Goal: Check status: Check status

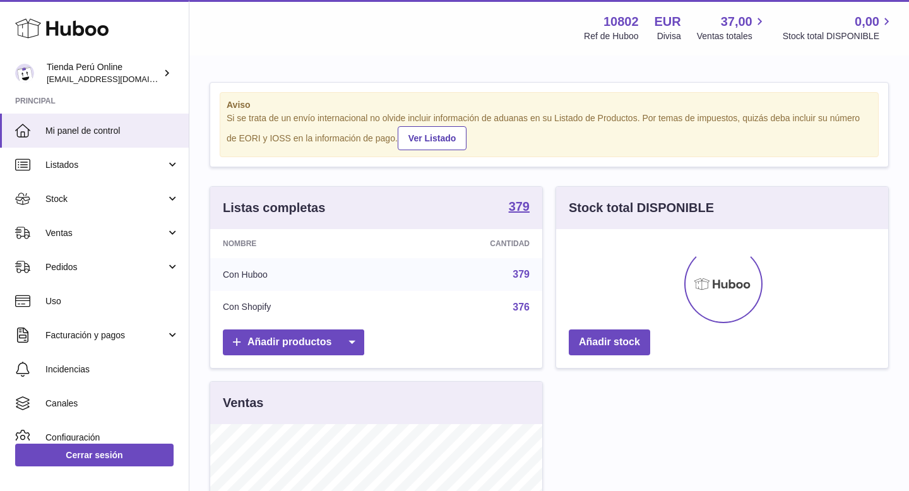
scroll to position [197, 332]
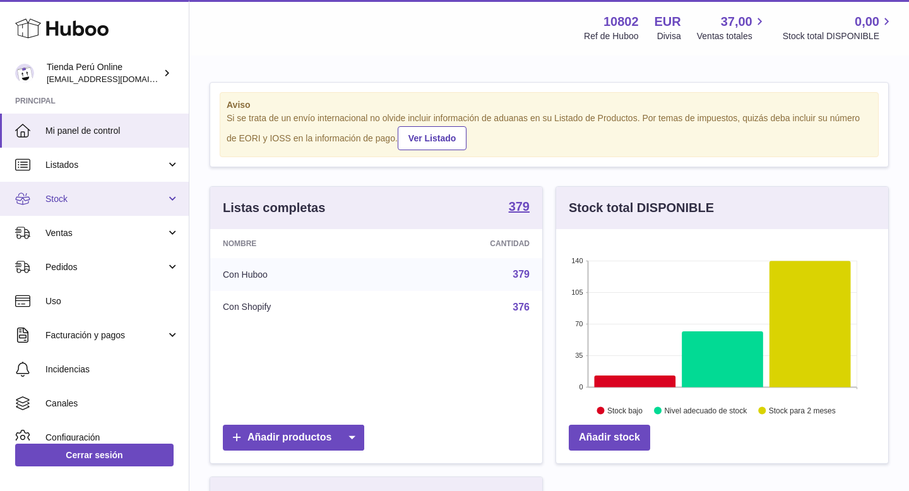
click at [107, 201] on span "Stock" at bounding box center [105, 199] width 121 height 12
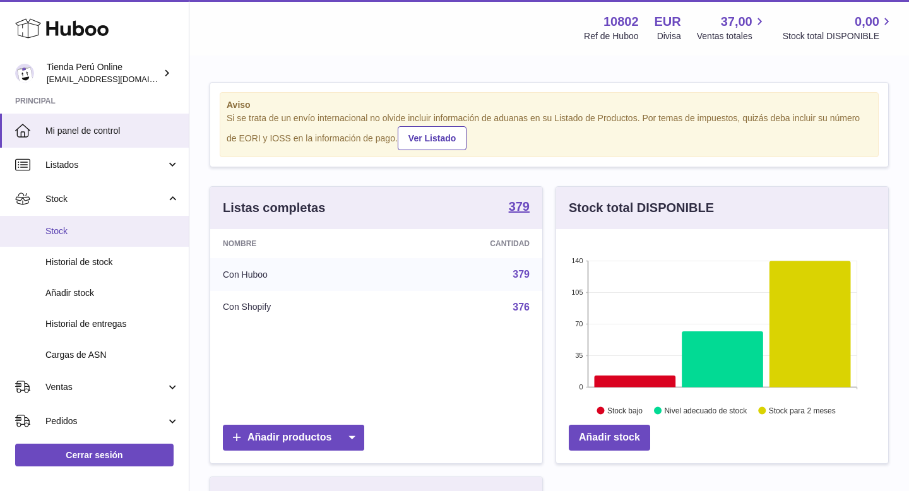
click at [100, 237] on span "Stock" at bounding box center [112, 231] width 134 height 12
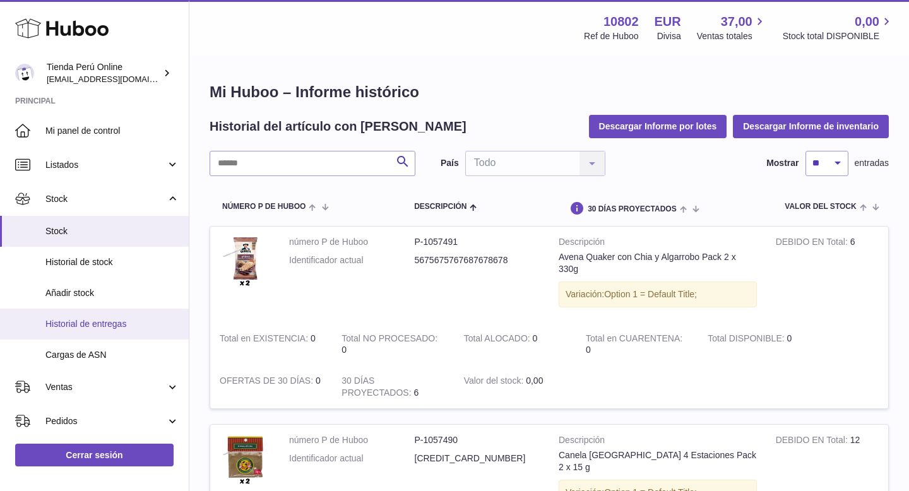
click at [121, 321] on span "Historial de entregas" at bounding box center [112, 324] width 134 height 12
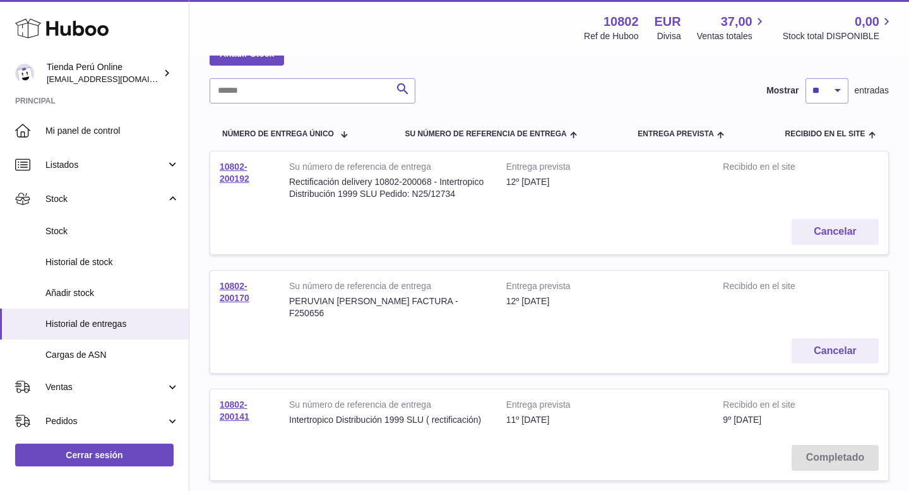
scroll to position [99, 0]
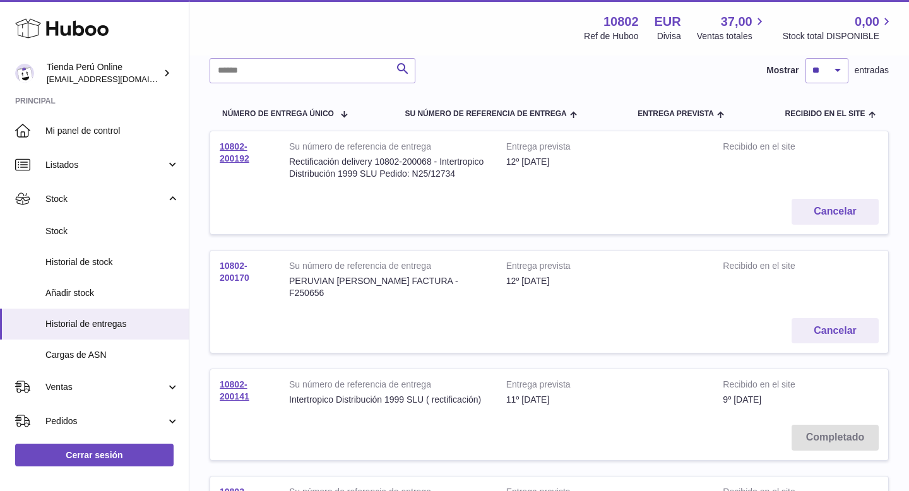
click at [232, 273] on link "10802-200170" at bounding box center [235, 272] width 30 height 22
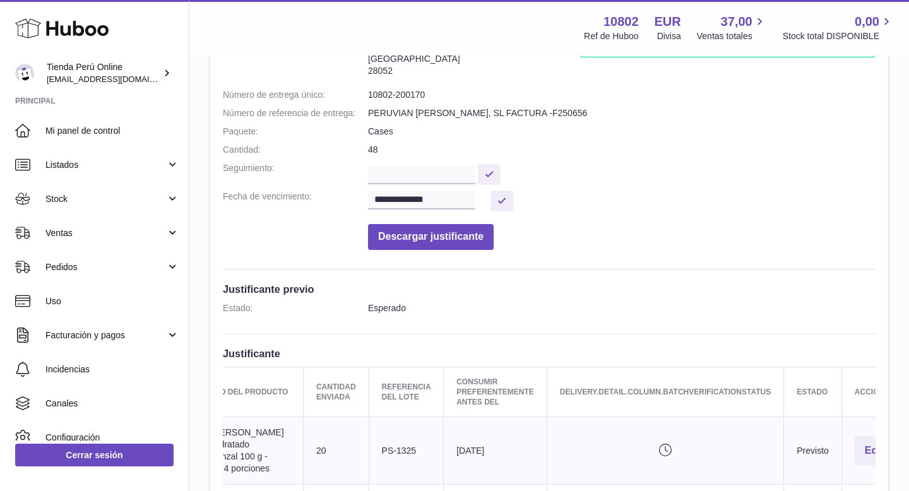
scroll to position [50, 0]
